Goal: Task Accomplishment & Management: Use online tool/utility

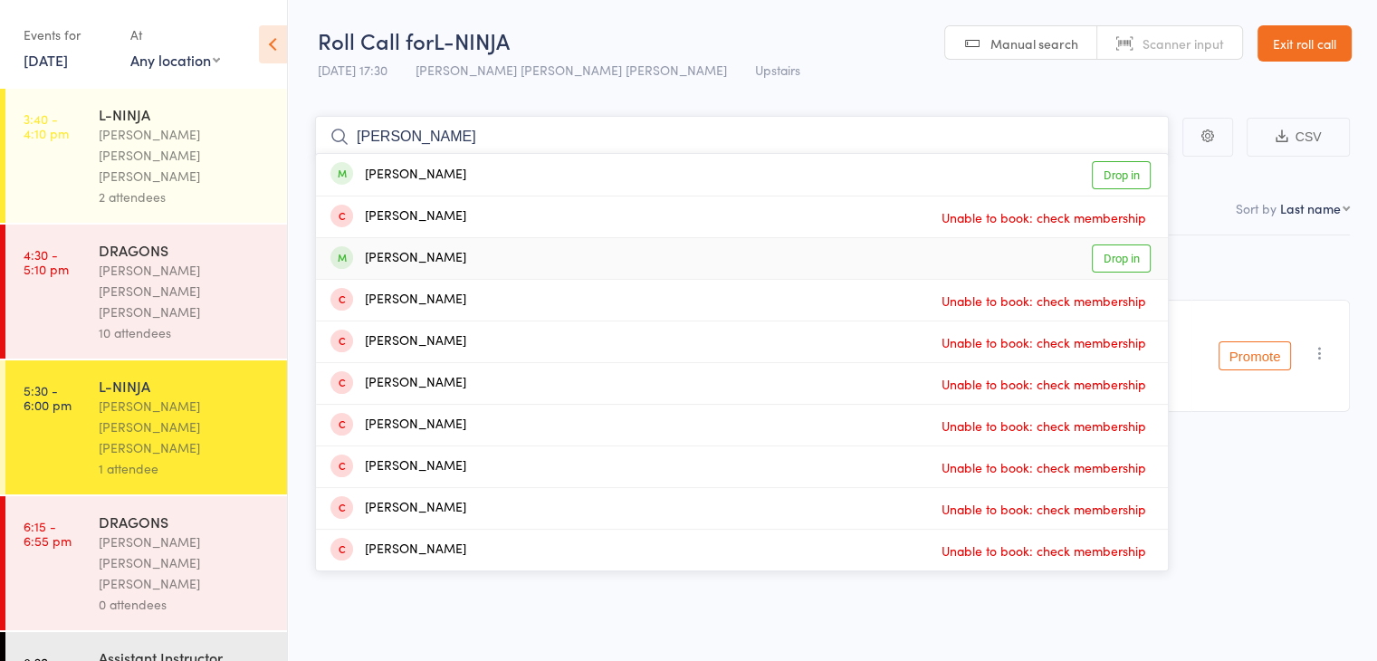
type input "[PERSON_NAME]"
click at [1136, 254] on link "Drop in" at bounding box center [1121, 258] width 59 height 28
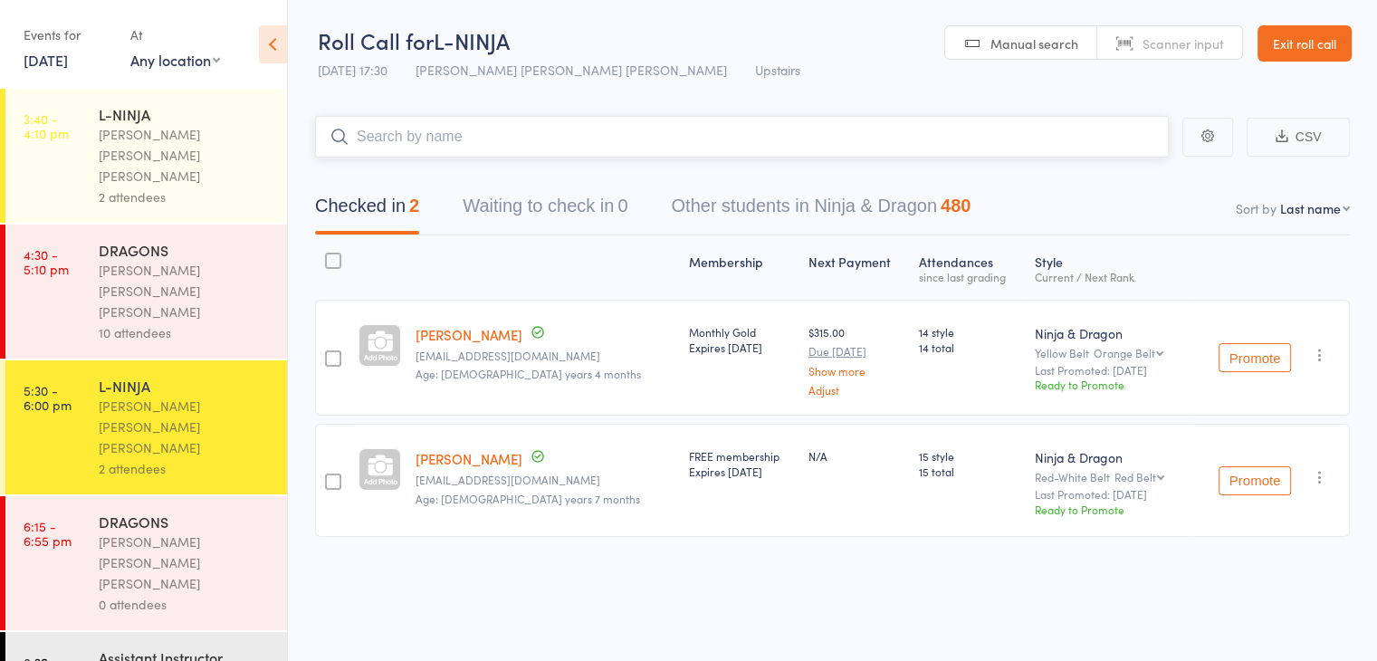
click at [1053, 131] on input "search" at bounding box center [742, 137] width 854 height 42
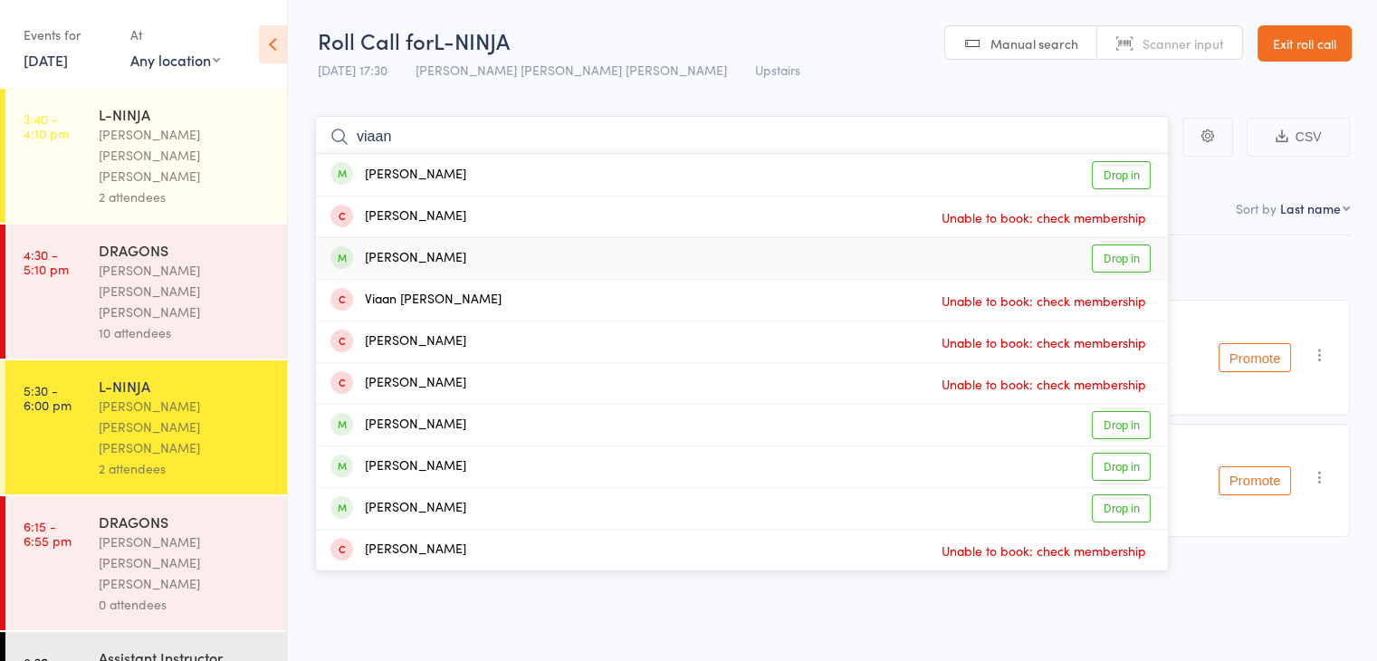
type input "viaan"
click at [1133, 255] on link "Drop in" at bounding box center [1121, 258] width 59 height 28
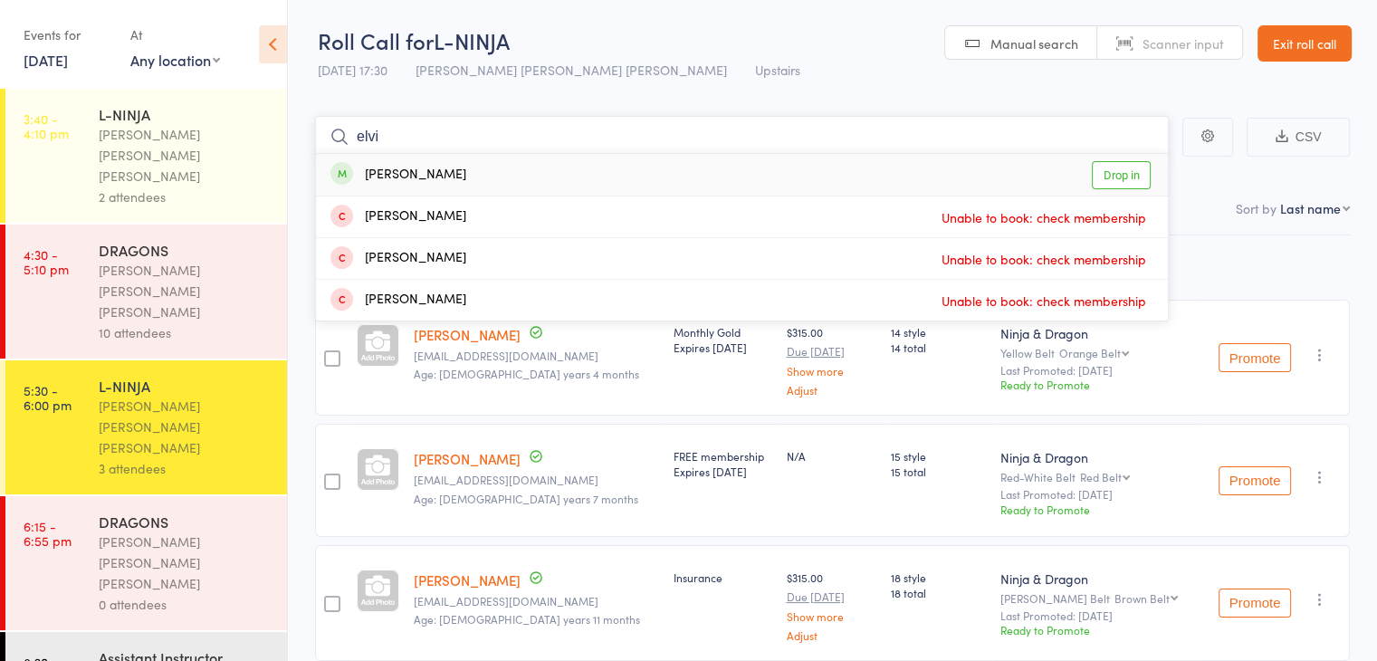
type input "elvi"
click at [1105, 178] on link "Drop in" at bounding box center [1121, 175] width 59 height 28
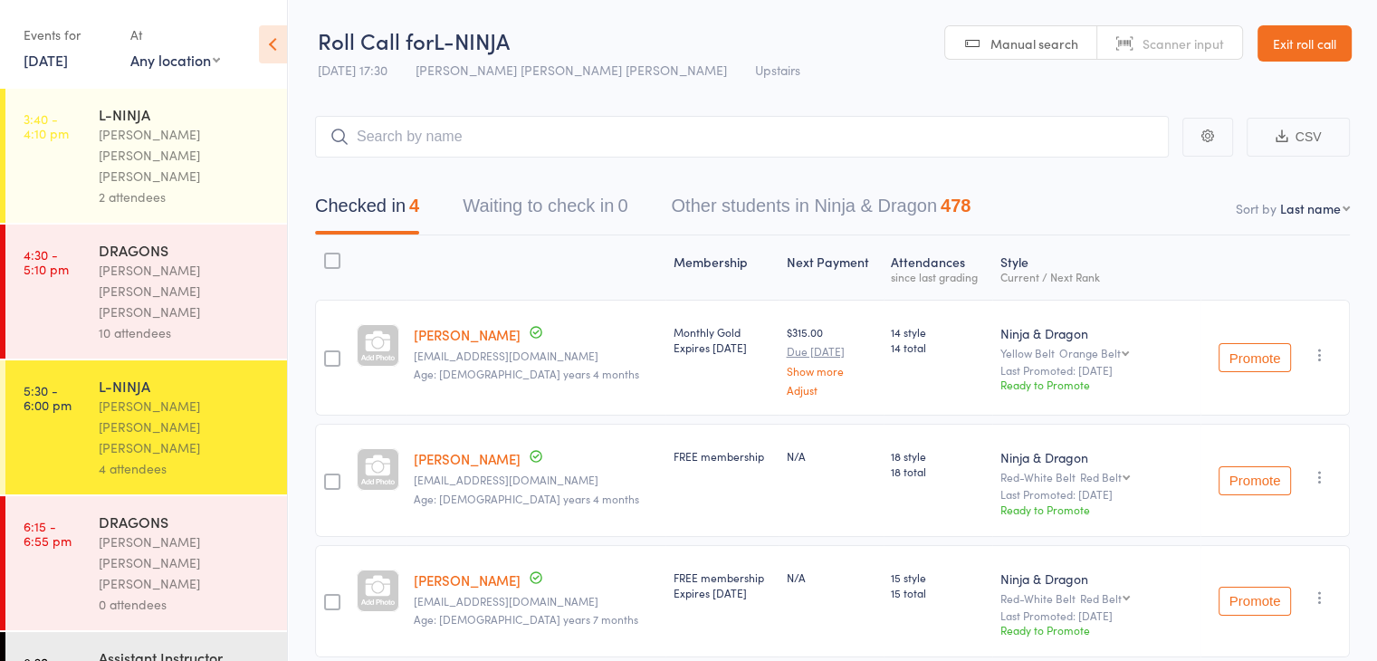
click at [206, 512] on div "DRAGONS" at bounding box center [185, 522] width 173 height 20
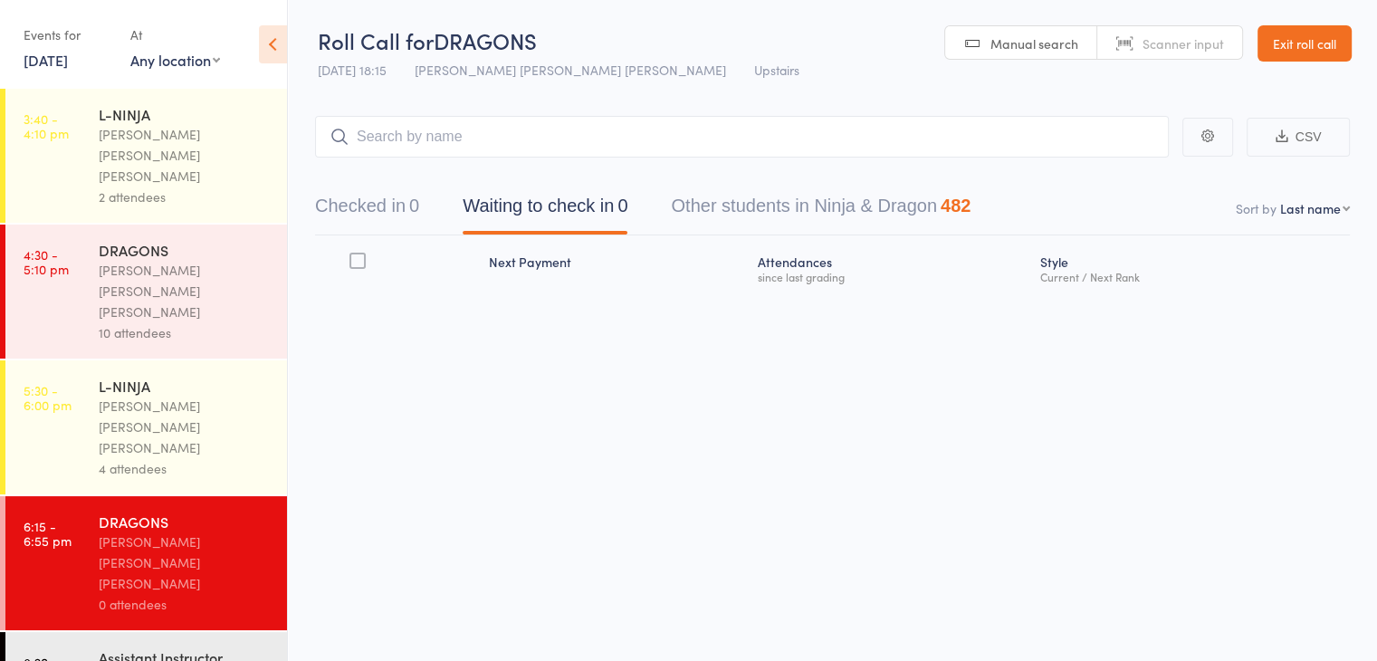
click at [376, 226] on button "Checked in 0" at bounding box center [367, 210] width 104 height 48
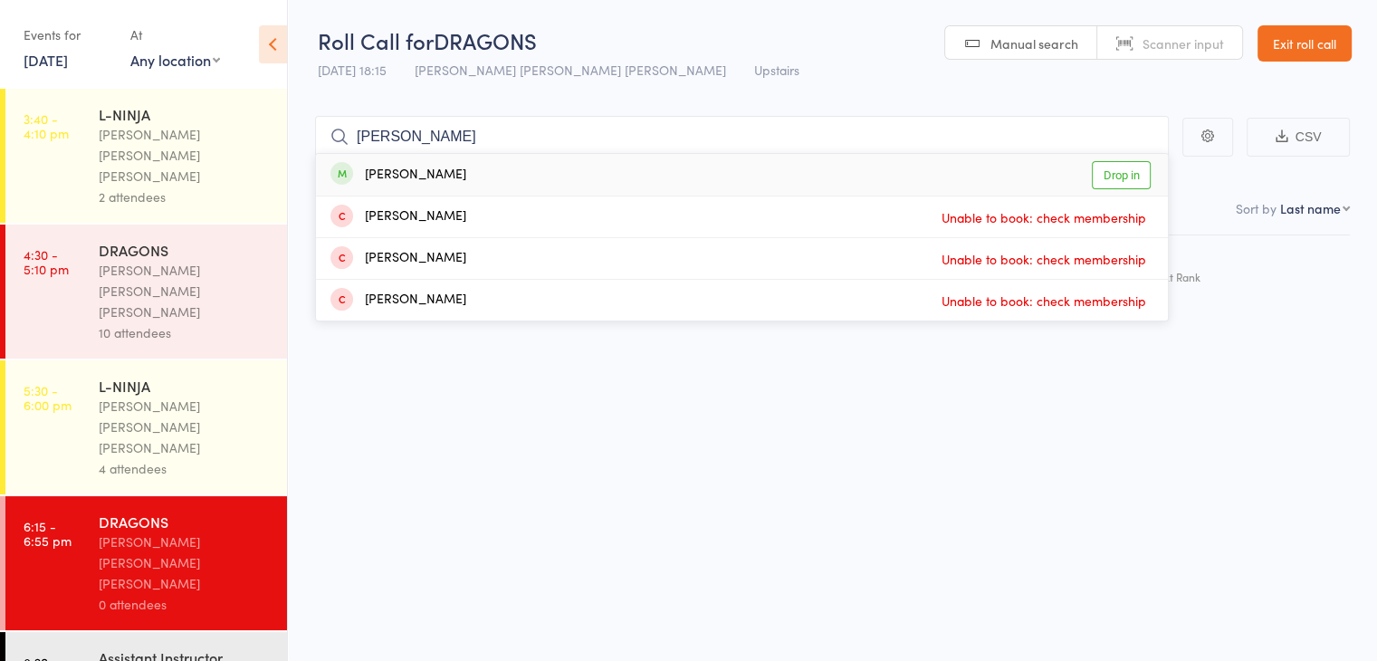
type input "[PERSON_NAME]"
click at [1125, 178] on link "Drop in" at bounding box center [1121, 175] width 59 height 28
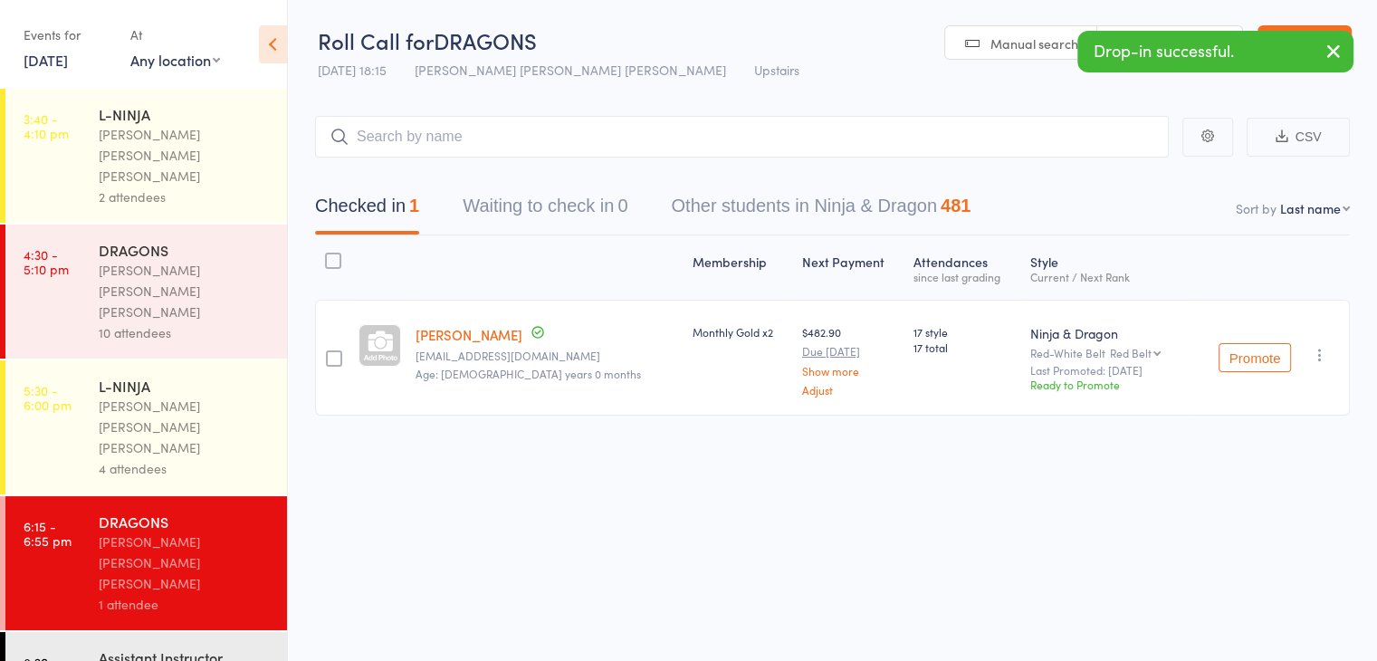
click at [119, 396] on div "[PERSON_NAME] [PERSON_NAME] [PERSON_NAME]" at bounding box center [185, 427] width 173 height 62
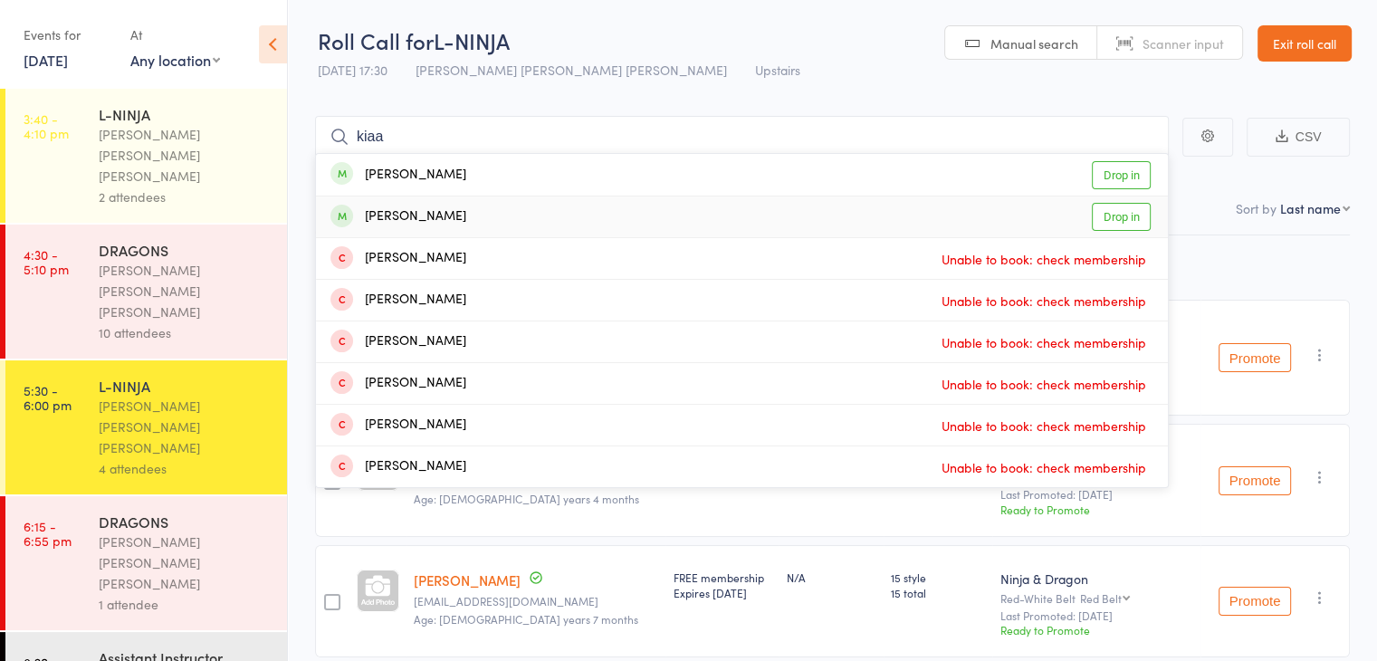
type input "kiaa"
click at [1121, 210] on link "Drop in" at bounding box center [1121, 217] width 59 height 28
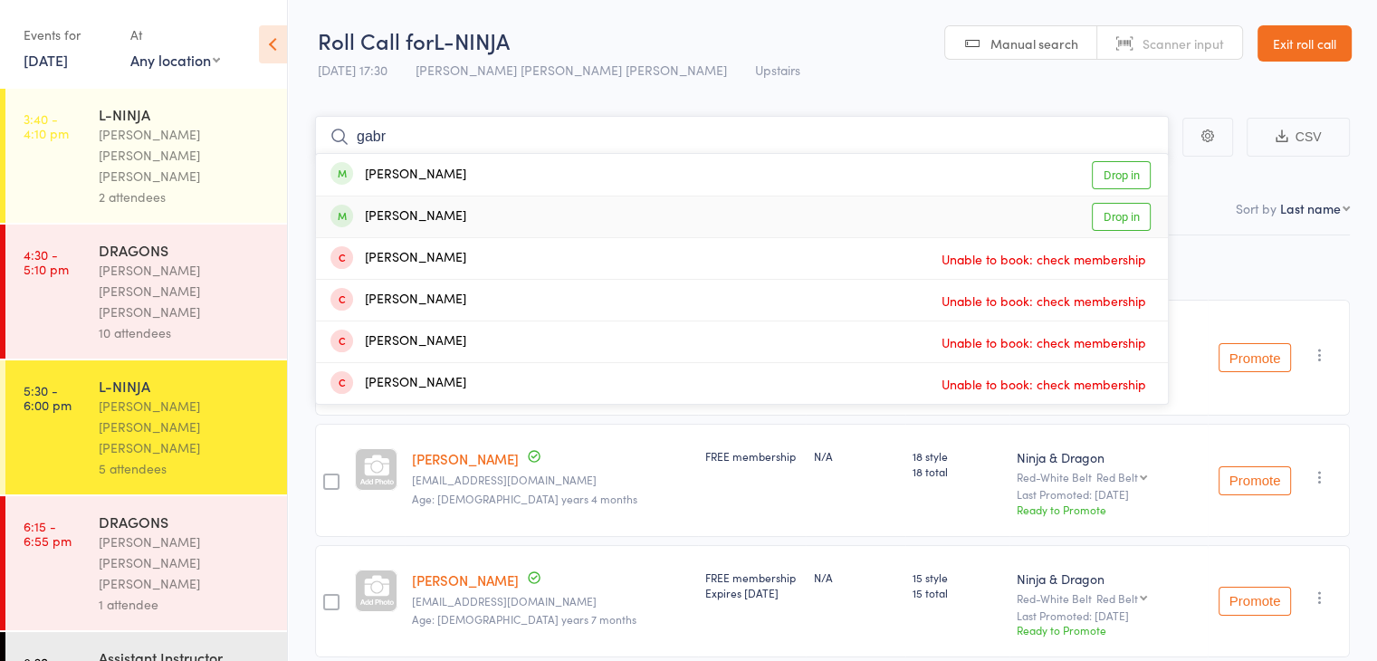
type input "gabr"
click at [1116, 207] on link "Drop in" at bounding box center [1121, 217] width 59 height 28
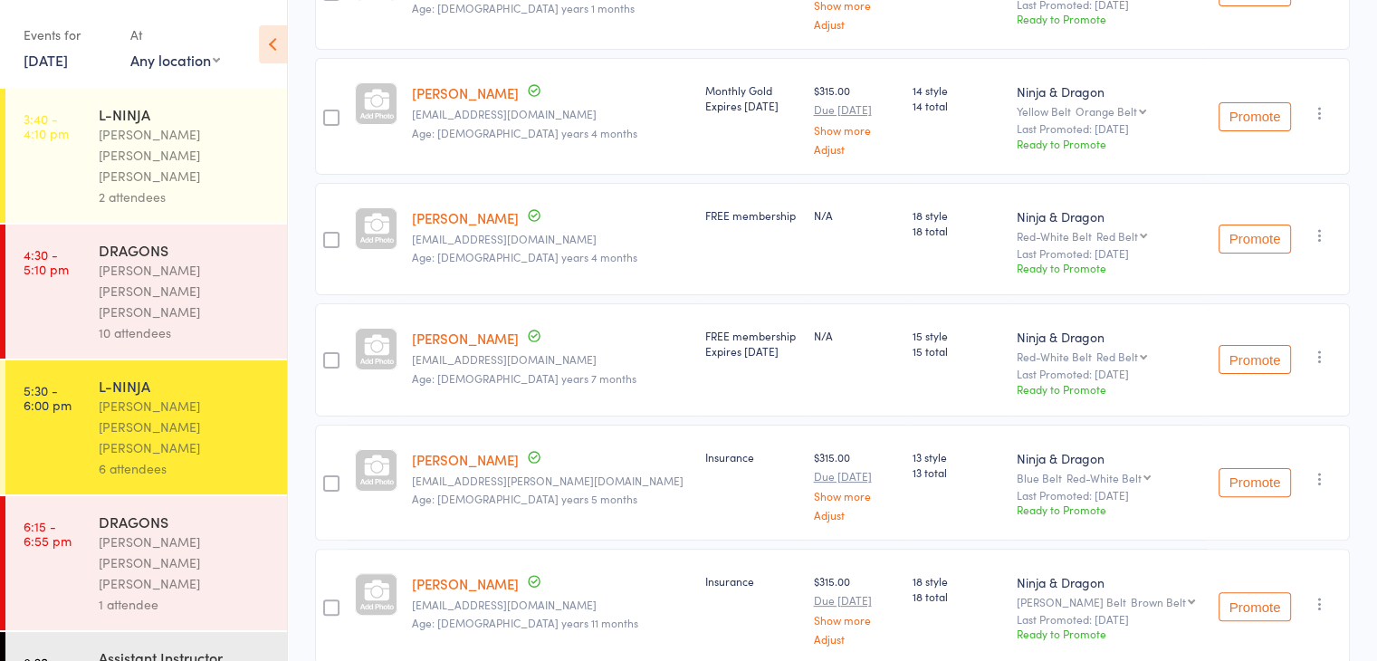
scroll to position [384, 0]
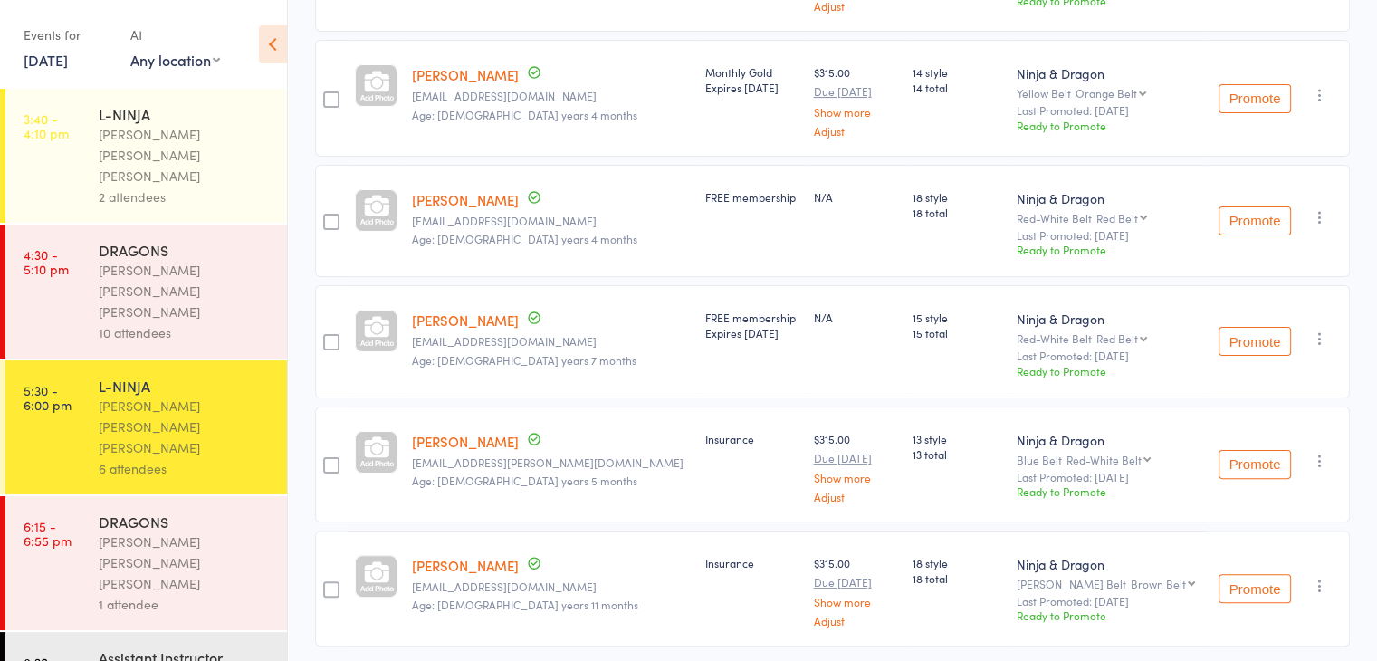
click at [197, 512] on div "DRAGONS" at bounding box center [185, 522] width 173 height 20
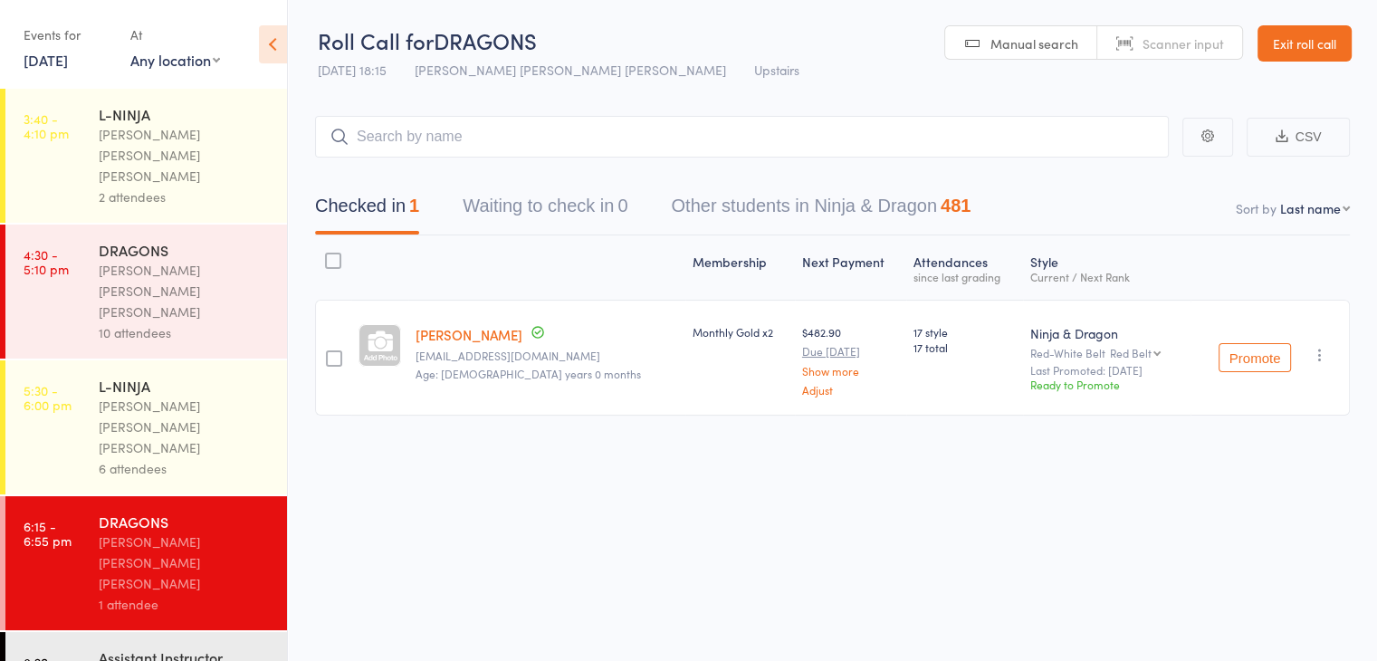
click at [228, 396] on div "[PERSON_NAME] [PERSON_NAME] [PERSON_NAME]" at bounding box center [185, 427] width 173 height 62
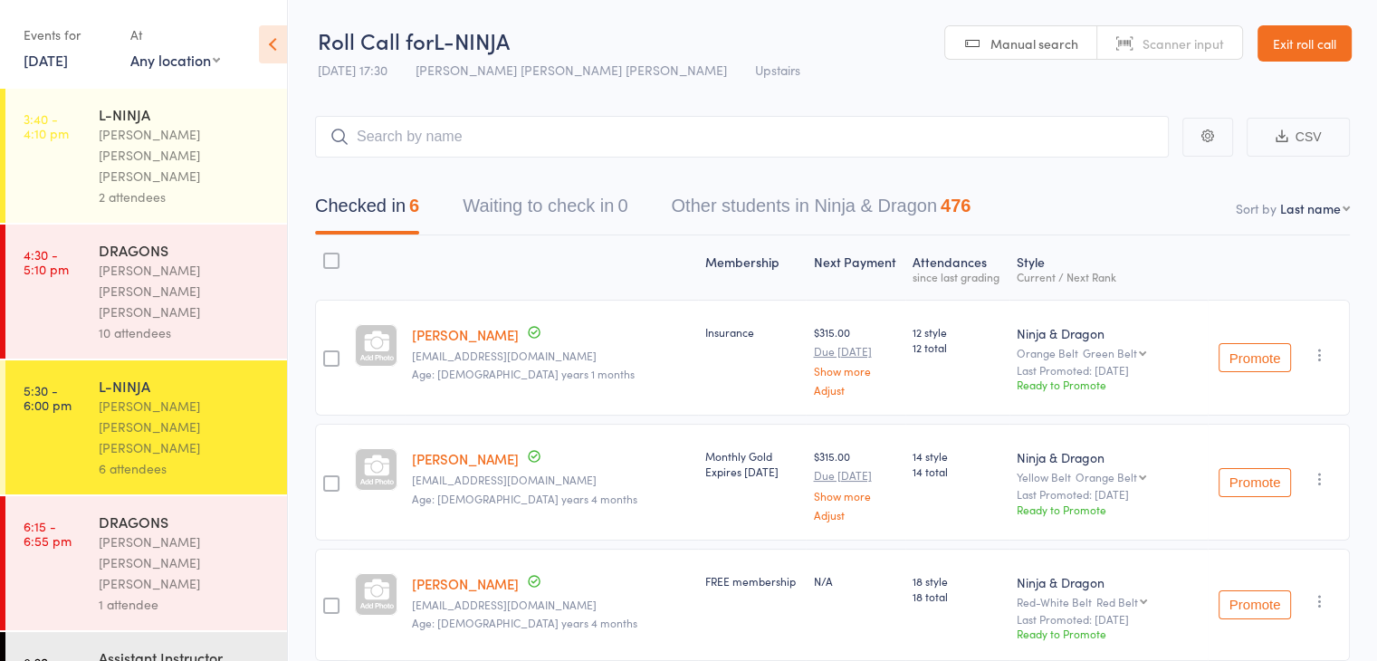
click at [98, 496] on link "6:15 - 6:55 pm DRAGONS [PERSON_NAME] [PERSON_NAME] [PERSON_NAME] 1 attendee" at bounding box center [146, 563] width 282 height 134
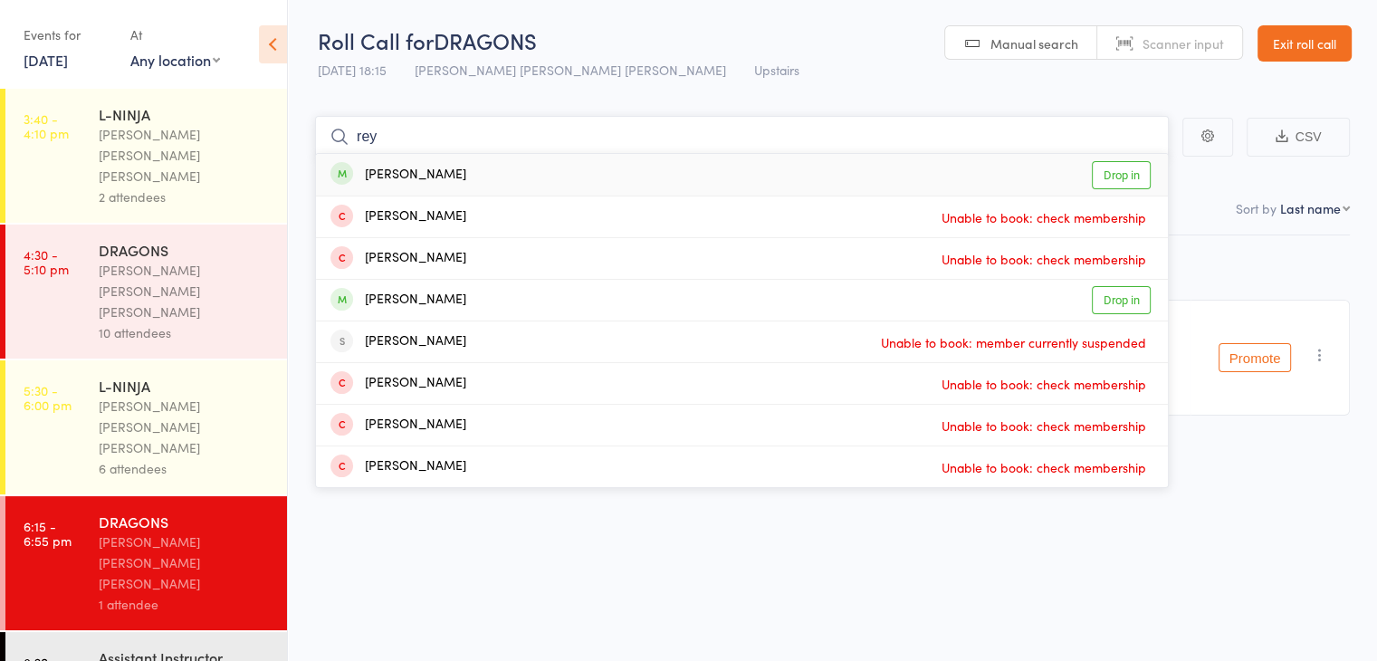
type input "rey"
click at [1120, 177] on link "Drop in" at bounding box center [1121, 175] width 59 height 28
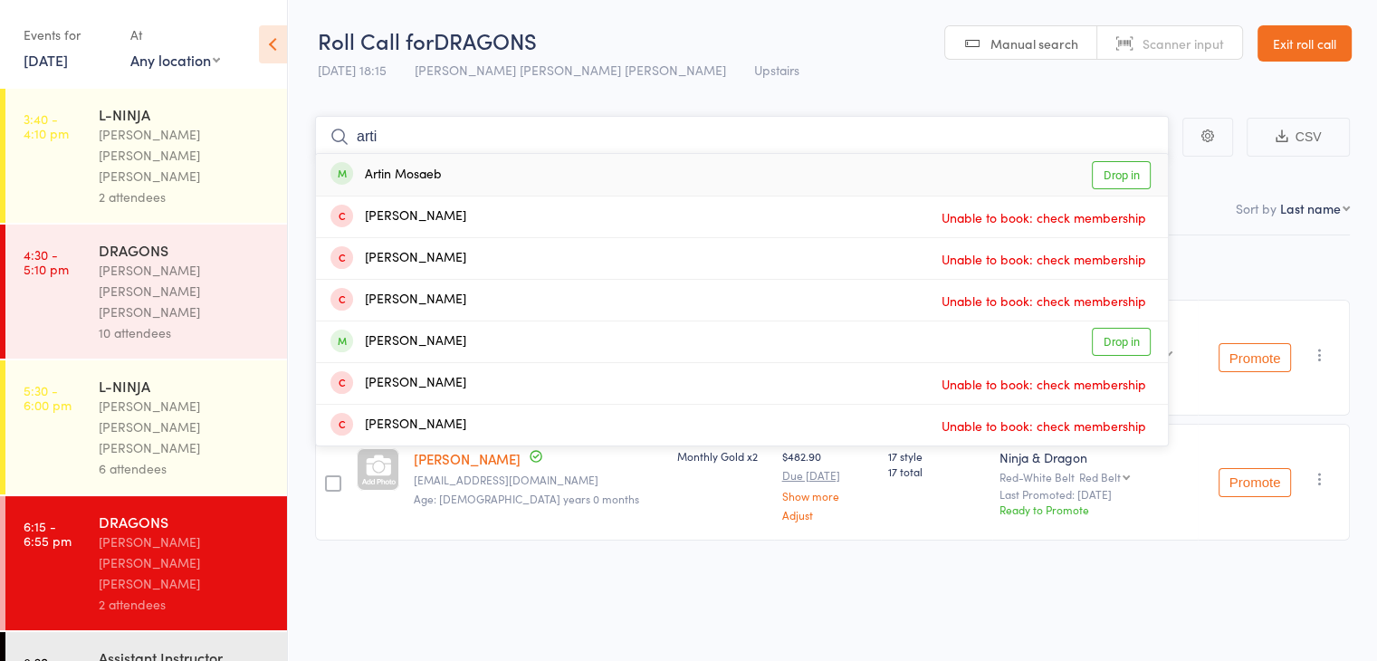
type input "arti"
click at [1120, 177] on link "Drop in" at bounding box center [1121, 175] width 59 height 28
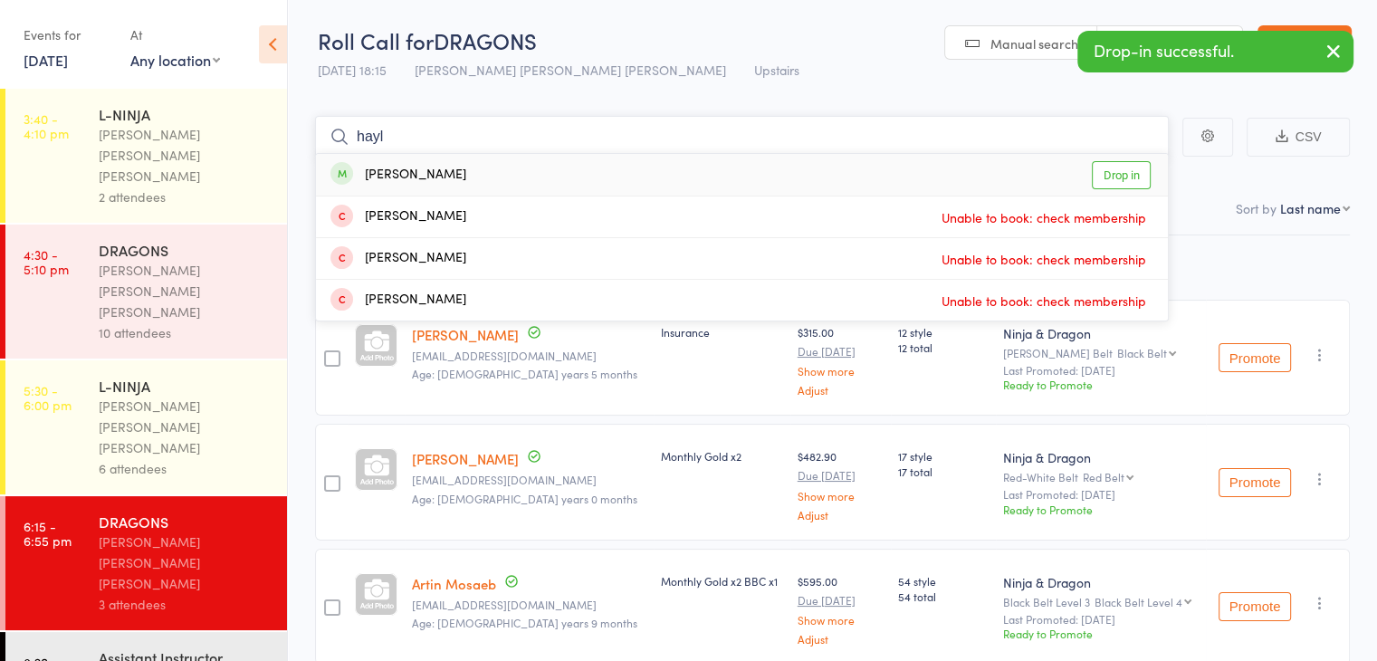
type input "hayl"
click at [1119, 174] on link "Drop in" at bounding box center [1121, 175] width 59 height 28
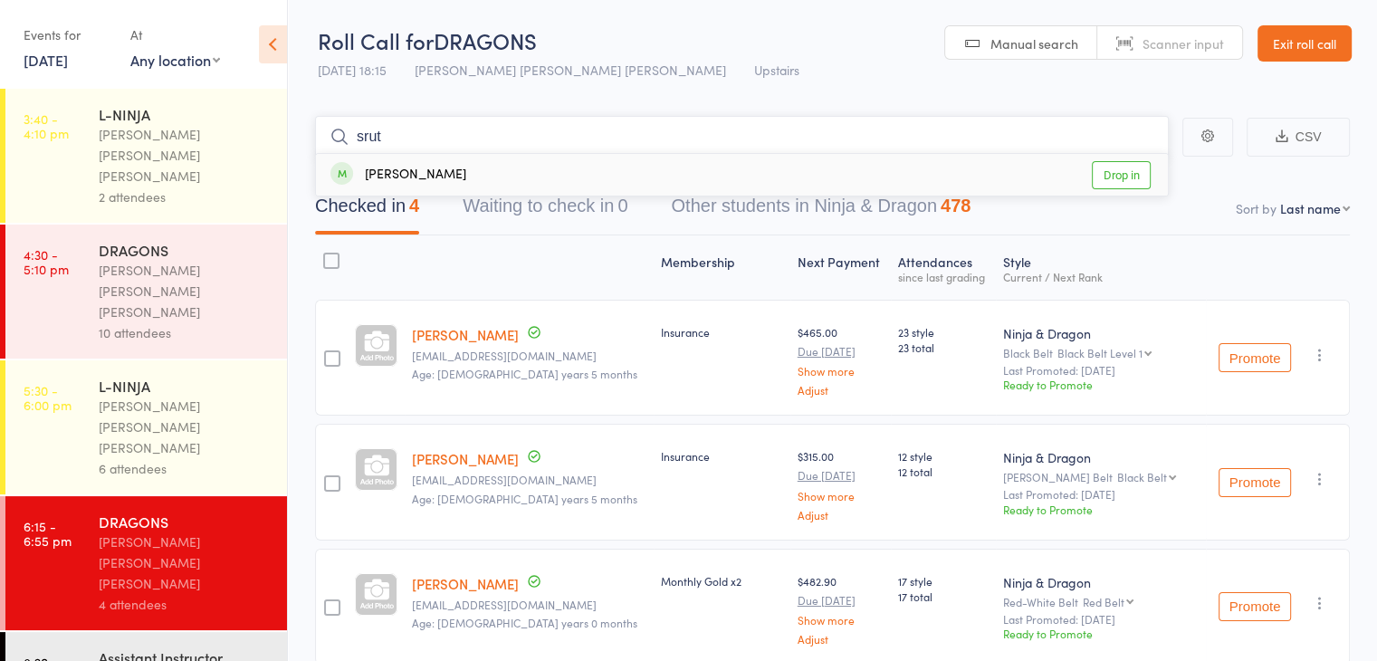
type input "srut"
click at [1119, 174] on link "Drop in" at bounding box center [1121, 175] width 59 height 28
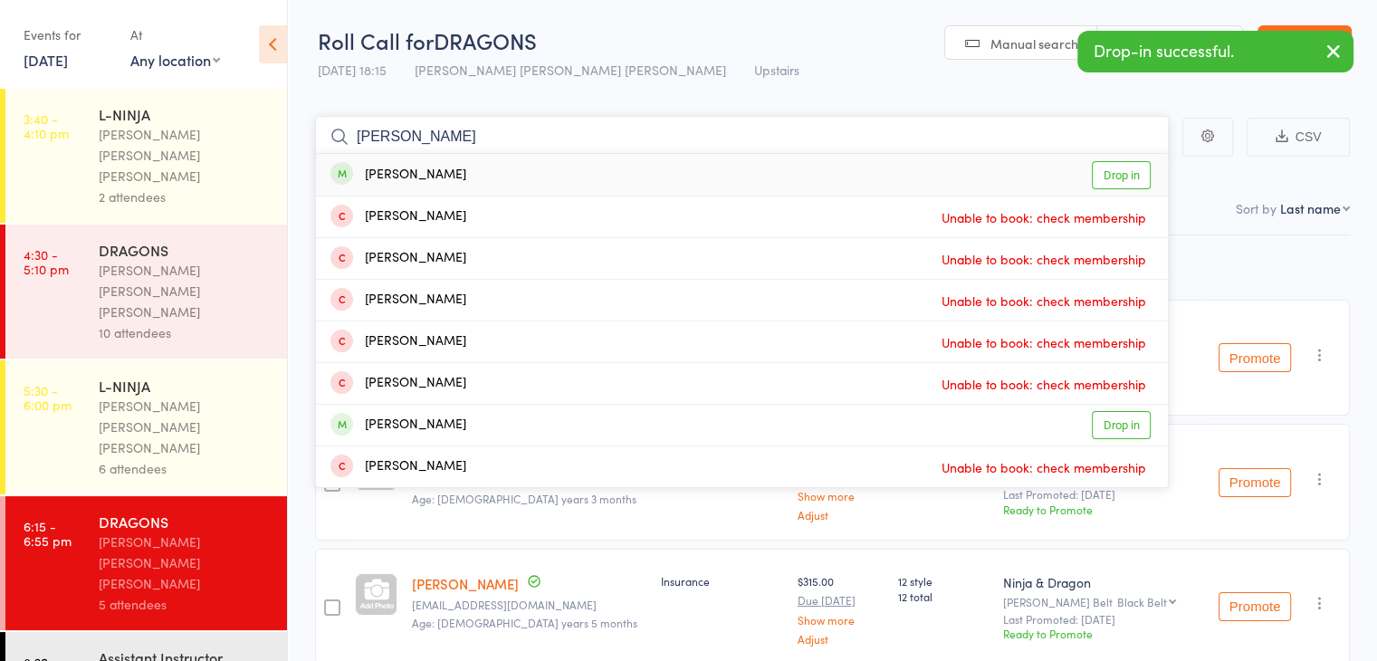
type input "[PERSON_NAME]"
click at [1119, 174] on link "Drop in" at bounding box center [1121, 175] width 59 height 28
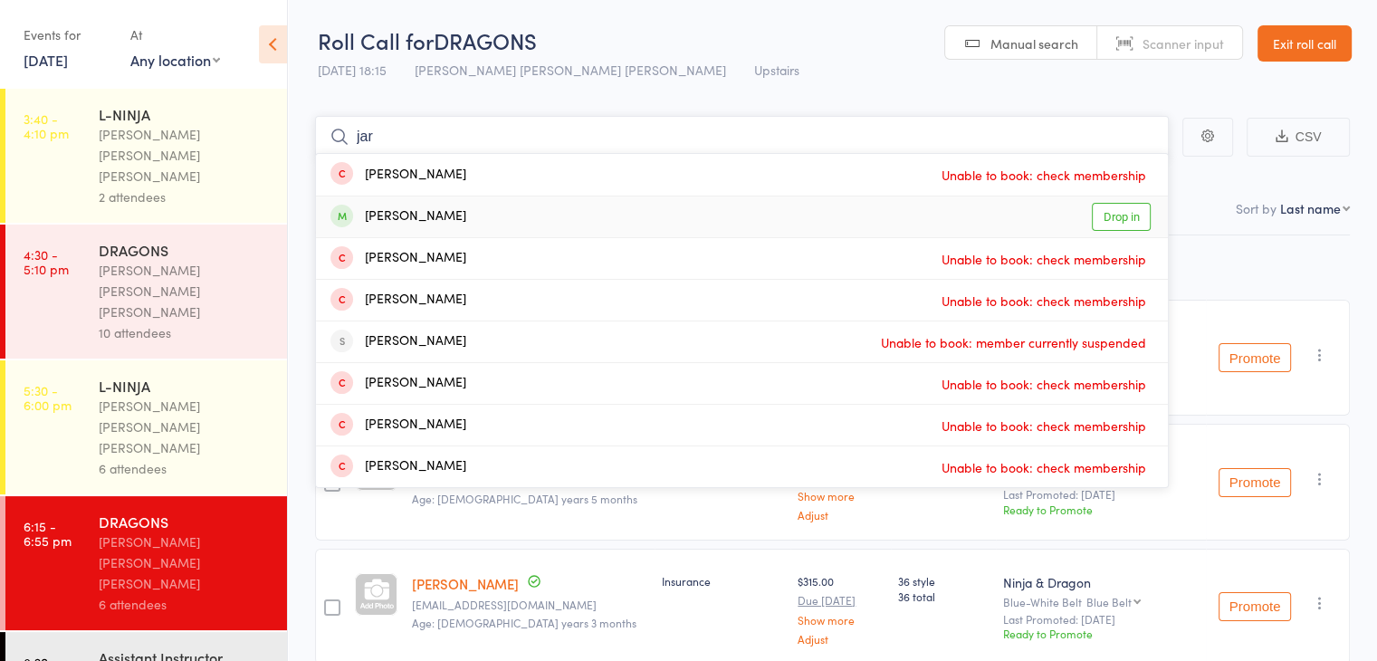
type input "jar"
click at [1114, 213] on link "Drop in" at bounding box center [1121, 217] width 59 height 28
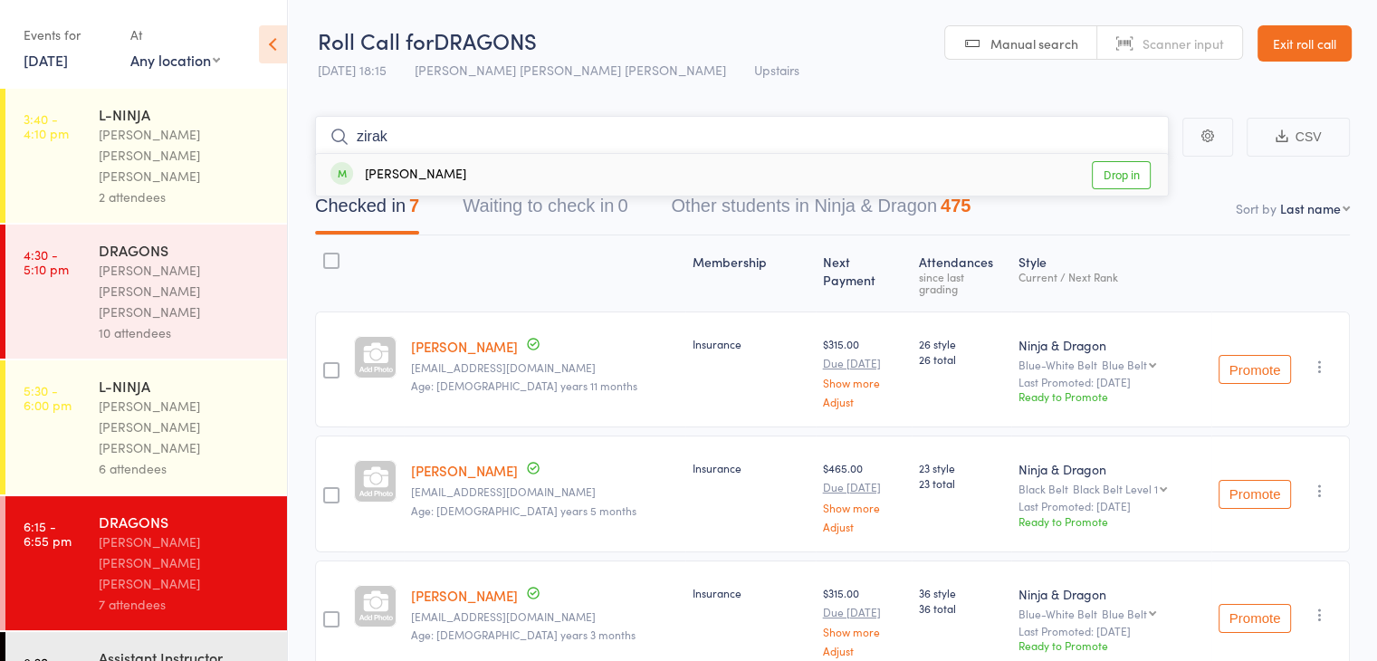
type input "zirak"
click at [1108, 186] on link "Drop in" at bounding box center [1121, 175] width 59 height 28
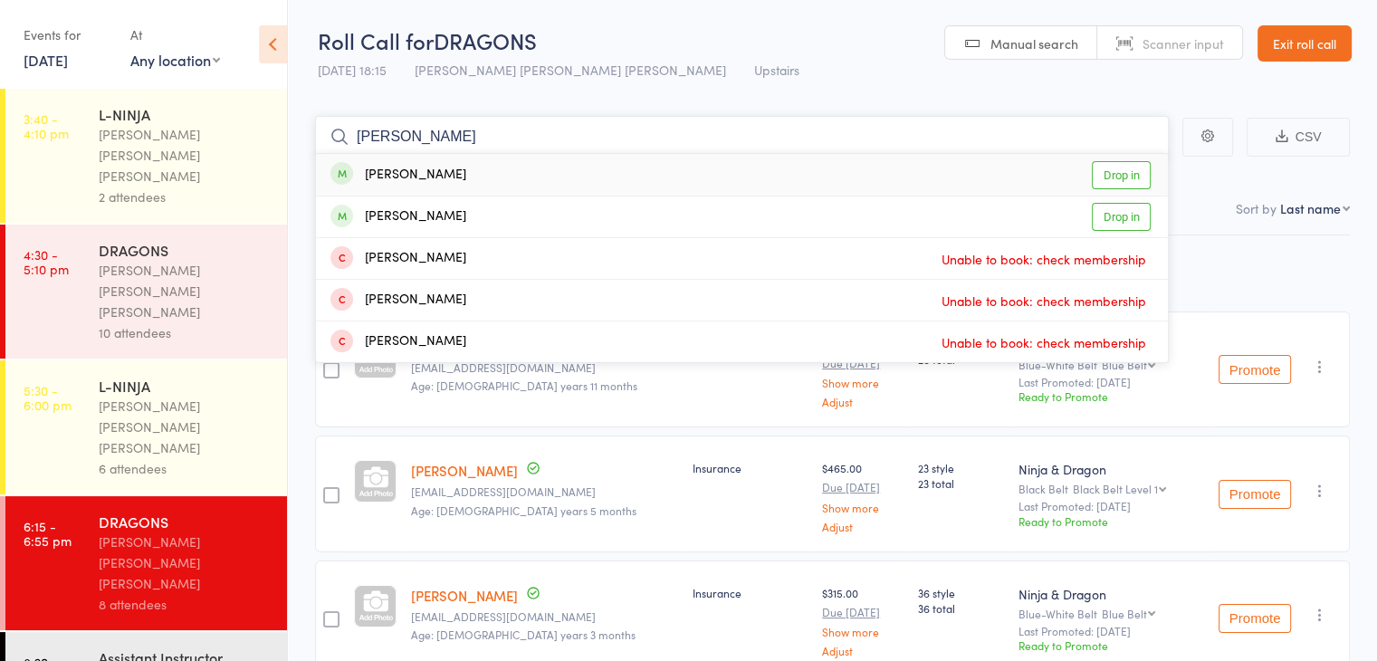
type input "[PERSON_NAME]"
click at [1112, 178] on link "Drop in" at bounding box center [1121, 175] width 59 height 28
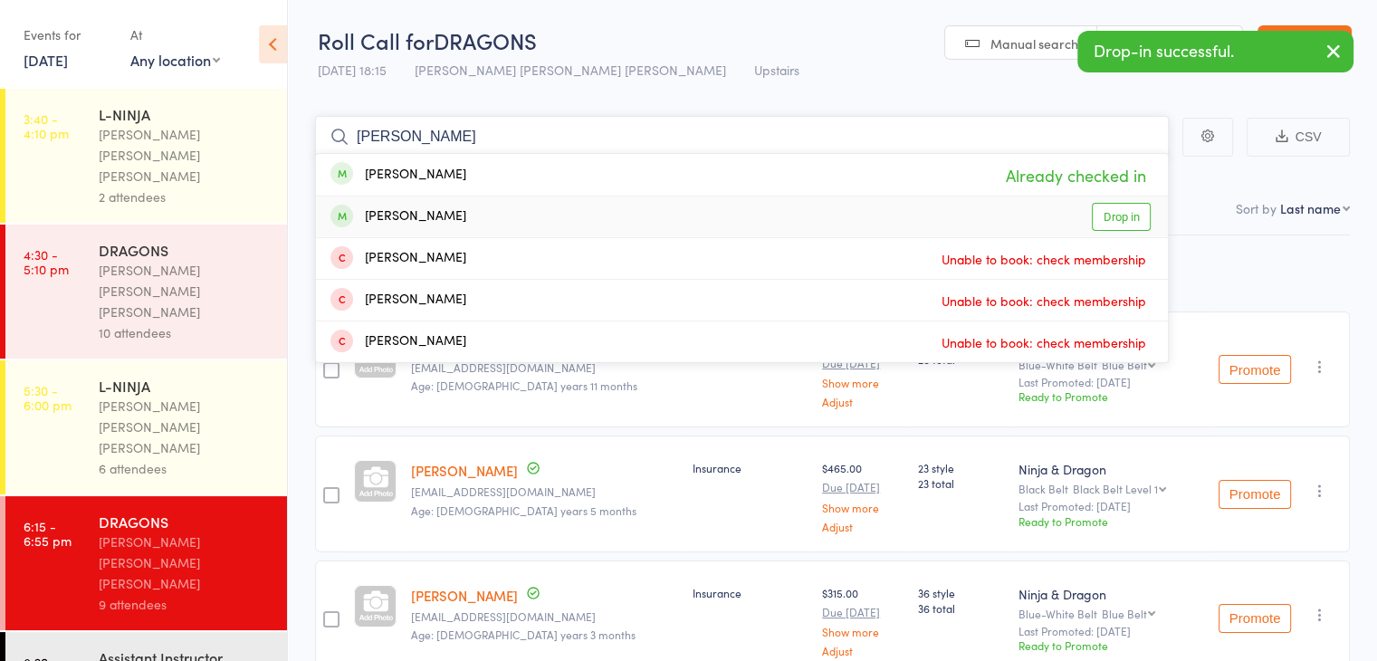
type input "[PERSON_NAME]"
click at [1116, 206] on link "Drop in" at bounding box center [1121, 217] width 59 height 28
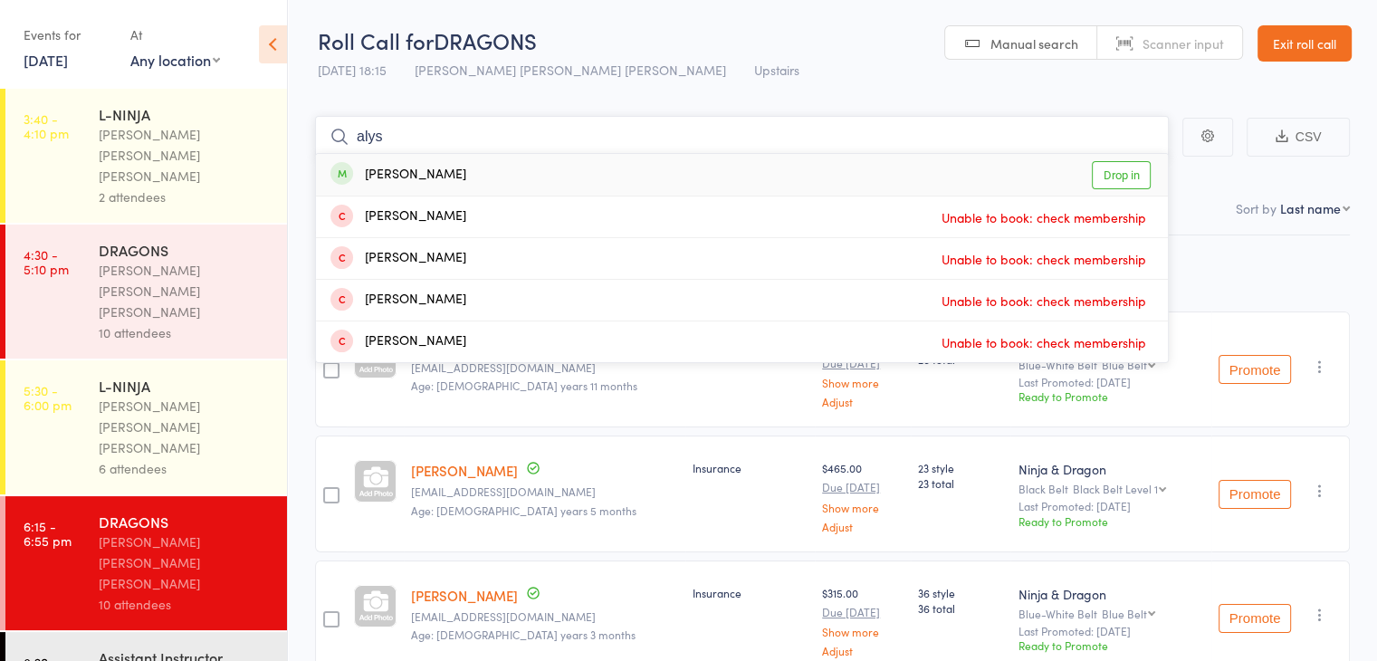
type input "alys"
click at [1114, 164] on link "Drop in" at bounding box center [1121, 175] width 59 height 28
type input "aid"
click at [1114, 164] on link "Drop in" at bounding box center [1121, 175] width 59 height 28
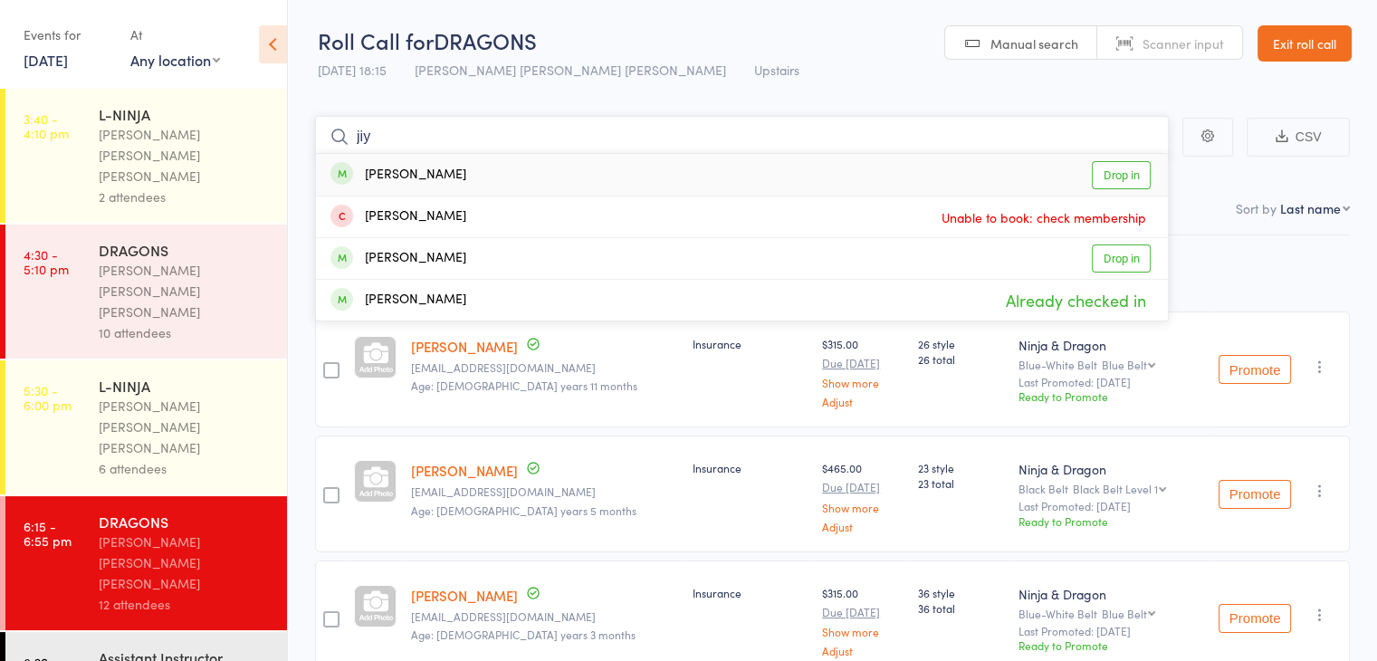
type input "jiy"
click at [1114, 164] on link "Drop in" at bounding box center [1121, 175] width 59 height 28
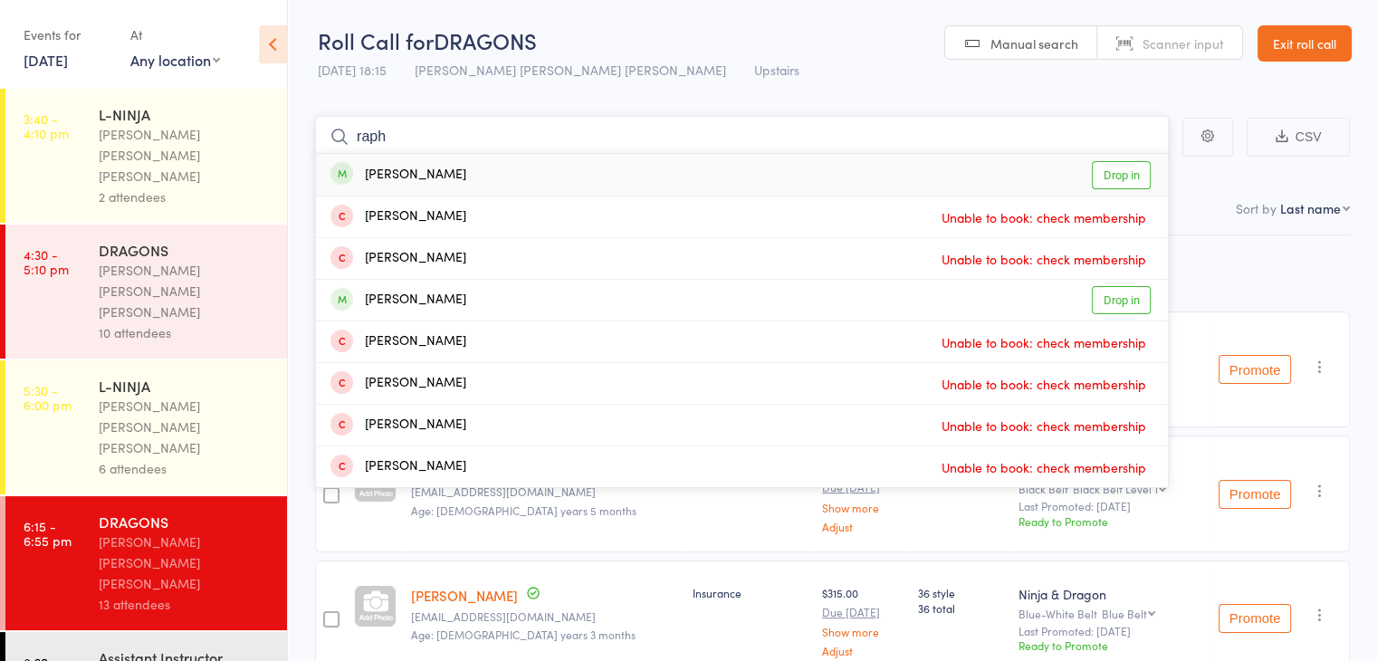
type input "raph"
click at [1114, 164] on link "Drop in" at bounding box center [1121, 175] width 59 height 28
type input "rey"
click at [1115, 298] on link "Drop in" at bounding box center [1121, 300] width 59 height 28
